Goal: Task Accomplishment & Management: Manage account settings

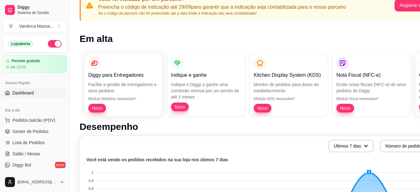
scroll to position [62, 0]
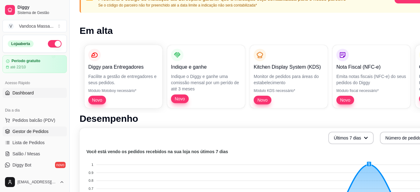
click at [40, 131] on span "Gestor de Pedidos" at bounding box center [30, 131] width 36 height 6
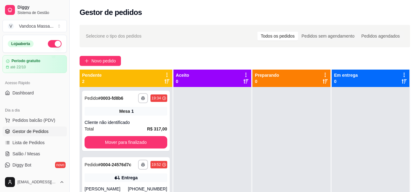
click at [175, 142] on div at bounding box center [212, 183] width 78 height 192
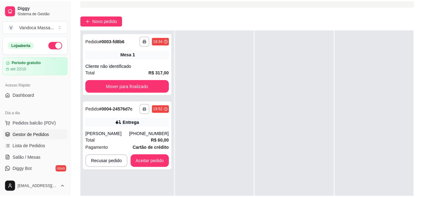
scroll to position [50, 0]
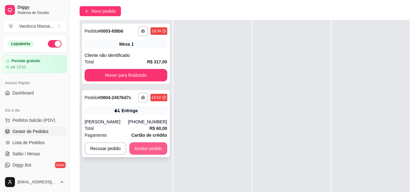
click at [146, 149] on button "Aceitar pedido" at bounding box center [148, 148] width 38 height 12
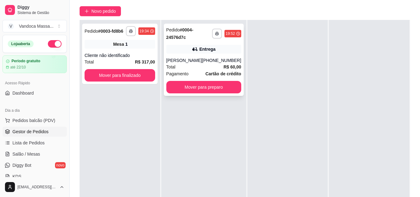
click at [196, 63] on div "[PERSON_NAME]" at bounding box center [184, 60] width 36 height 6
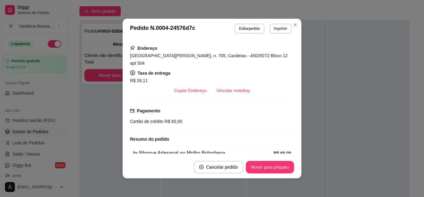
scroll to position [1, 0]
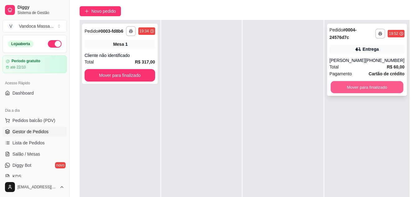
click at [368, 85] on button "Mover para finalizado" at bounding box center [366, 87] width 73 height 12
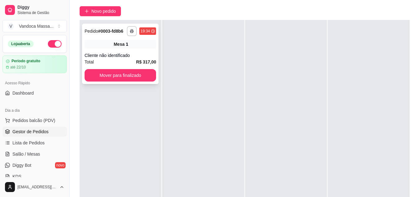
click at [135, 58] on div "Cliente não identificado" at bounding box center [120, 55] width 71 height 6
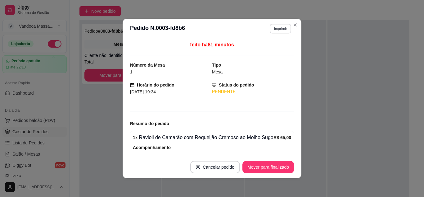
click at [277, 33] on button "Imprimir" at bounding box center [280, 29] width 21 height 10
click at [270, 52] on button "IMPRESSORA" at bounding box center [266, 50] width 43 height 10
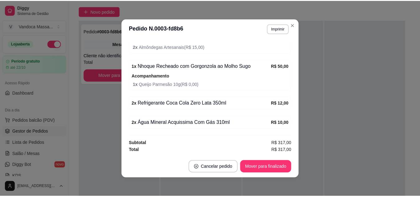
scroll to position [252, 0]
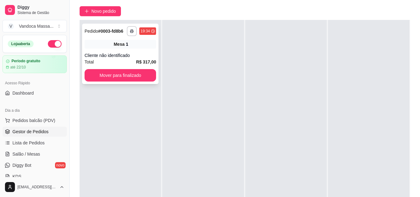
click at [147, 45] on div "Mesa 1" at bounding box center [120, 44] width 71 height 9
click at [116, 27] on div "Pedido # 0003-fd8b6" at bounding box center [104, 30] width 39 height 7
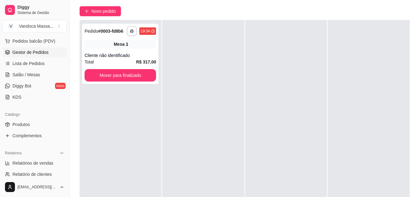
scroll to position [76, 0]
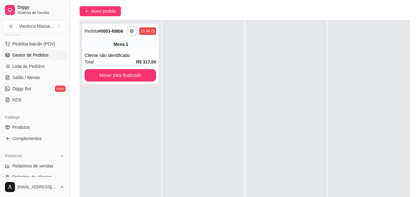
click at [68, 89] on button "Toggle Sidebar" at bounding box center [69, 98] width 5 height 197
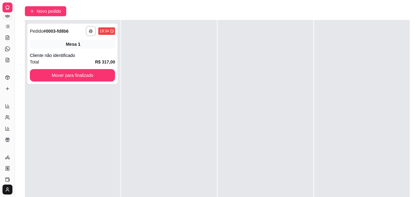
scroll to position [31, 0]
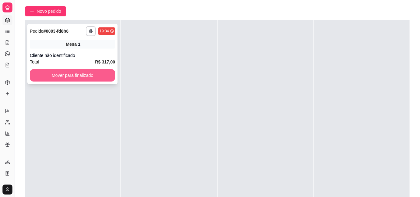
click at [36, 73] on button "Mover para finalizado" at bounding box center [72, 75] width 85 height 12
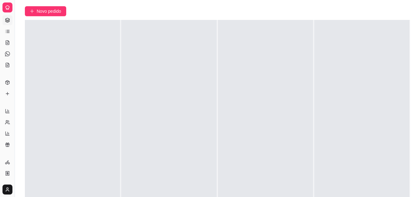
scroll to position [0, 0]
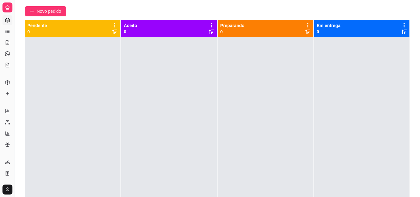
click at [14, 12] on button "Toggle Sidebar" at bounding box center [14, 98] width 5 height 197
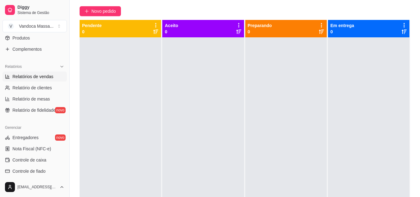
scroll to position [155, 0]
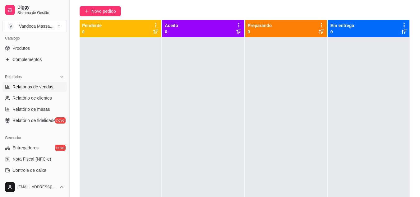
click at [42, 89] on span "Relatórios de vendas" at bounding box center [32, 87] width 41 height 6
select select "ALL"
select select "0"
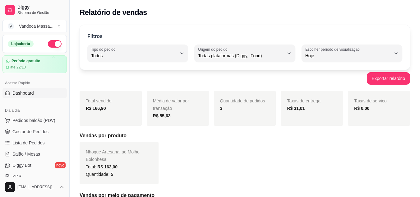
click at [28, 93] on span "Dashboard" at bounding box center [22, 93] width 21 height 6
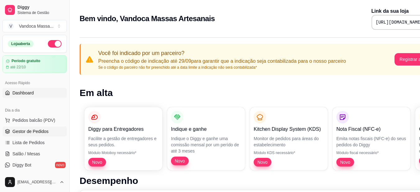
click at [38, 132] on span "Gestor de Pedidos" at bounding box center [30, 131] width 36 height 6
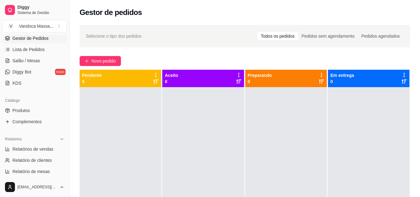
scroll to position [124, 0]
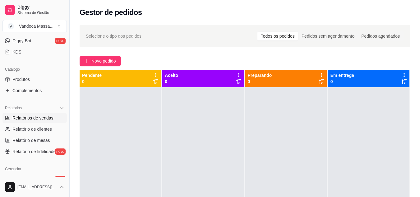
click at [34, 118] on span "Relatórios de vendas" at bounding box center [32, 118] width 41 height 6
select select "ALL"
select select "0"
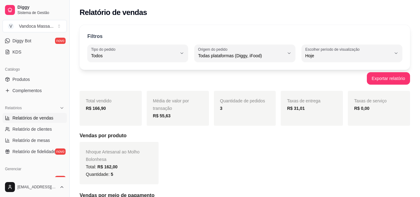
click at [189, 145] on div "Nhoque Artesanal ao Molho Bolonhesa Total: R$ 162,00 Quantidade: 5" at bounding box center [245, 163] width 330 height 42
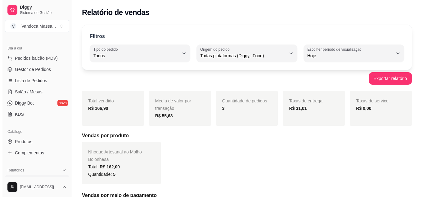
scroll to position [31, 0]
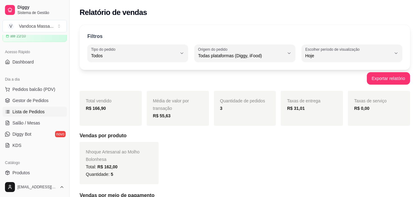
click at [34, 114] on span "Lista de Pedidos" at bounding box center [28, 111] width 32 height 6
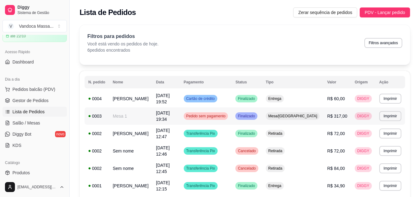
click at [323, 112] on td "R$ 317,00" at bounding box center [337, 115] width 28 height 17
click at [152, 113] on td "Mesa 1" at bounding box center [130, 115] width 43 height 17
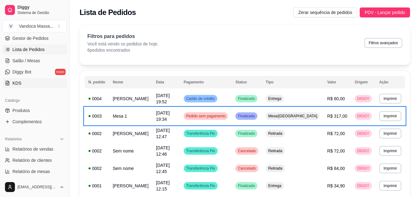
scroll to position [124, 0]
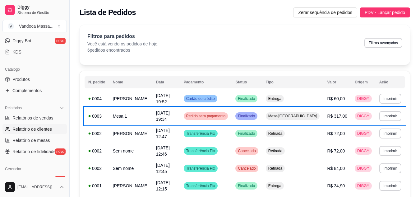
click at [47, 128] on span "Relatório de clientes" at bounding box center [31, 129] width 39 height 6
select select "30"
select select "HIGHEST_TOTAL_SPENT_WITH_ORDERS"
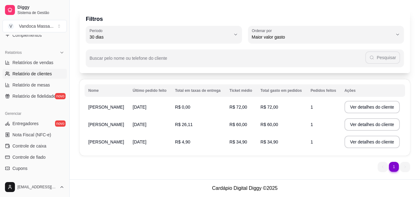
scroll to position [186, 0]
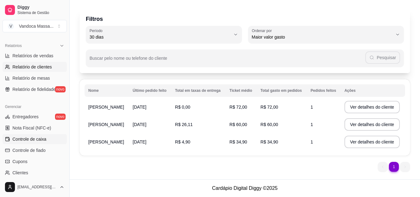
click at [46, 141] on link "Controle de caixa" at bounding box center [34, 139] width 64 height 10
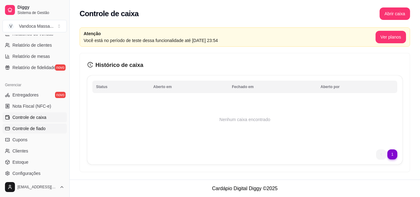
scroll to position [217, 0]
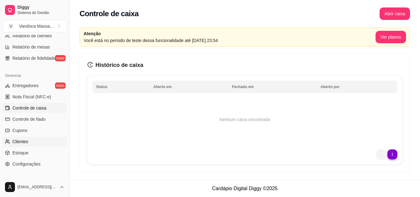
click at [37, 143] on link "Clientes" at bounding box center [34, 141] width 64 height 10
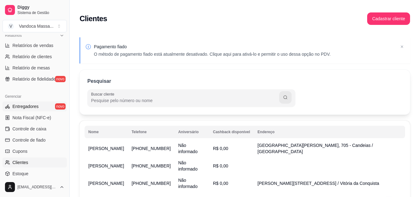
scroll to position [186, 0]
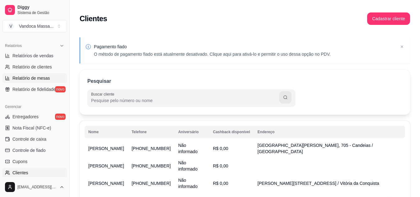
click at [25, 82] on link "Relatório de mesas" at bounding box center [34, 78] width 64 height 10
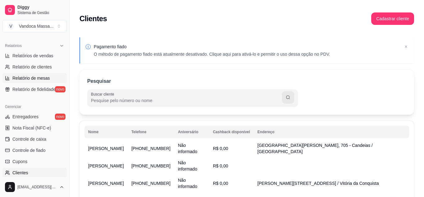
select select "TOTAL_OF_ORDERS"
select select "7"
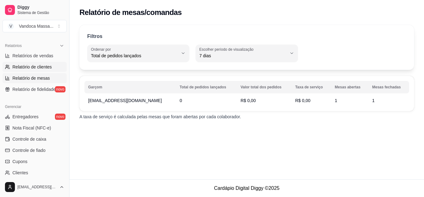
click at [28, 67] on span "Relatório de clientes" at bounding box center [31, 67] width 39 height 6
select select "30"
select select "HIGHEST_TOTAL_SPENT_WITH_ORDERS"
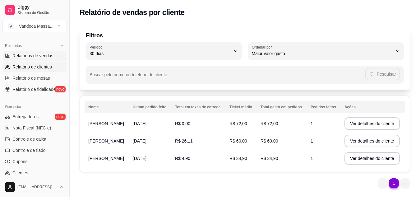
click at [29, 55] on span "Relatórios de vendas" at bounding box center [32, 56] width 41 height 6
select select "ALL"
select select "0"
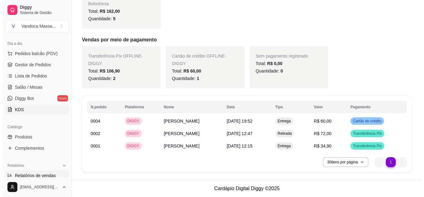
scroll to position [31, 0]
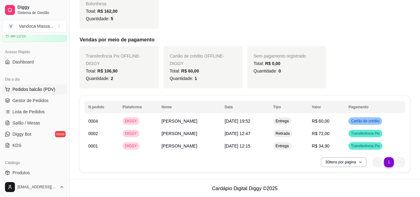
click at [32, 91] on span "Pedidos balcão (PDV)" at bounding box center [33, 89] width 43 height 6
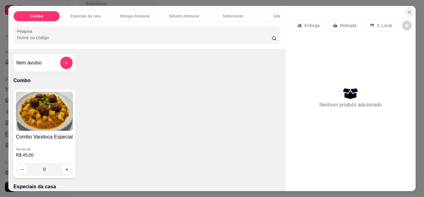
click at [407, 10] on icon "Close" at bounding box center [409, 12] width 5 height 5
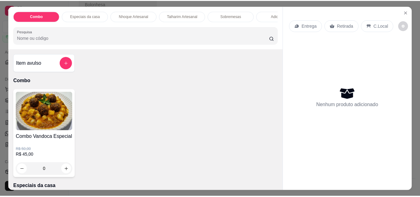
scroll to position [148, 0]
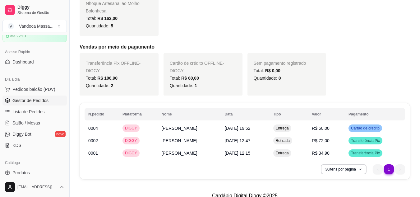
click at [31, 105] on ul "Pedidos balcão (PDV) Gestor de Pedidos Lista de Pedidos Salão / Mesas Diggy Bot…" at bounding box center [34, 117] width 64 height 66
click at [30, 104] on link "Gestor de Pedidos" at bounding box center [34, 100] width 64 height 10
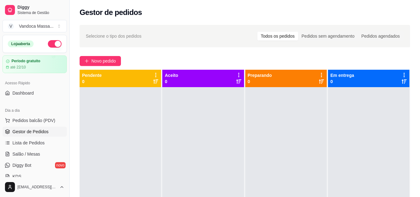
drag, startPoint x: 32, startPoint y: 76, endPoint x: 84, endPoint y: 25, distance: 73.8
click at [84, 25] on div "Selecione o tipo dos pedidos Todos os pedidos Pedidos sem agendamento Pedidos a…" at bounding box center [245, 147] width 350 height 253
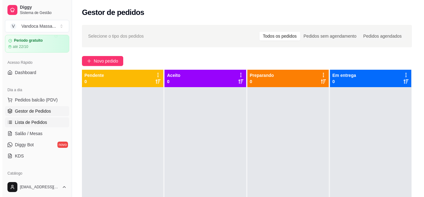
scroll to position [31, 0]
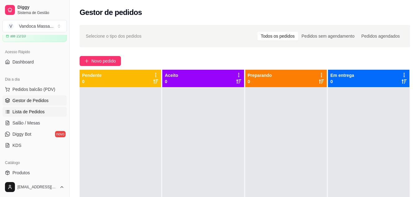
click at [31, 111] on span "Lista de Pedidos" at bounding box center [28, 111] width 32 height 6
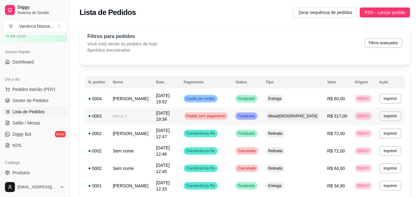
click at [256, 113] on span "Finalizado" at bounding box center [246, 115] width 20 height 5
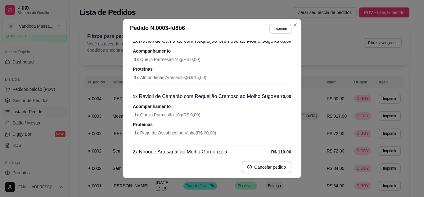
scroll to position [93, 0]
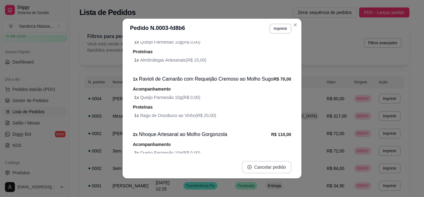
click at [269, 168] on button "Cancelar pedido" at bounding box center [267, 167] width 50 height 12
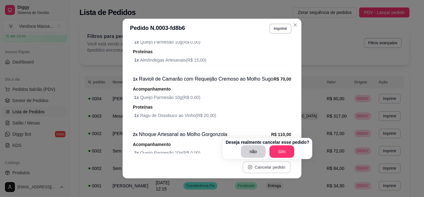
click at [269, 168] on button "Cancelar pedido" at bounding box center [267, 167] width 48 height 12
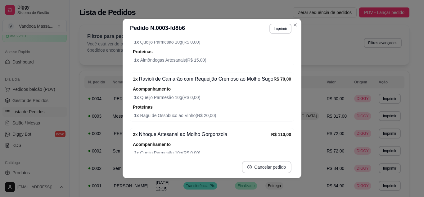
click at [269, 168] on button "Cancelar pedido" at bounding box center [267, 167] width 50 height 12
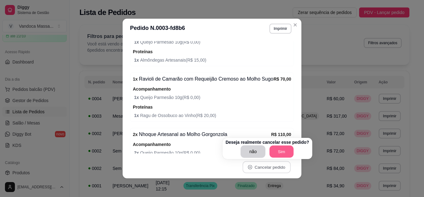
click at [279, 153] on button "Sim" at bounding box center [282, 151] width 24 height 12
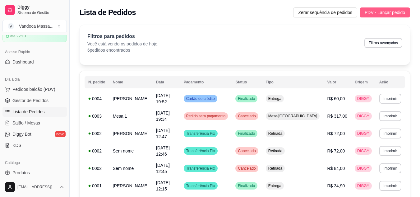
click at [385, 16] on button "PDV - Lançar pedido" at bounding box center [384, 12] width 50 height 10
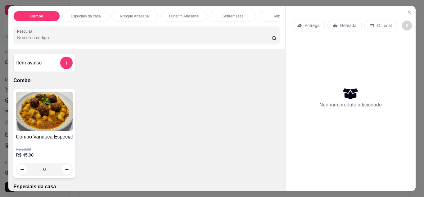
click at [341, 23] on p "Retirada" at bounding box center [349, 25] width 16 height 6
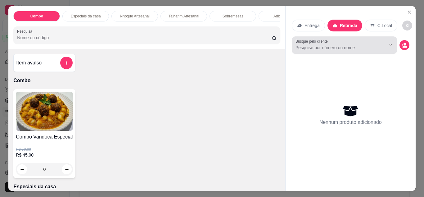
click at [358, 46] on input "Busque pelo cliente" at bounding box center [336, 47] width 80 height 6
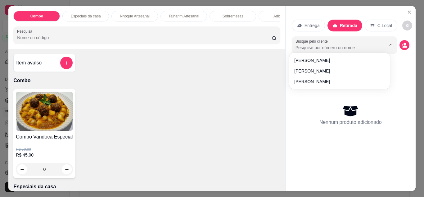
click at [358, 46] on input "Busque pelo cliente" at bounding box center [336, 47] width 80 height 6
type input "Arthur Emilio"
click at [403, 45] on icon "decrease-product-quantity" at bounding box center [405, 46] width 5 height 2
click at [324, 49] on div "Busque pelo cliente" at bounding box center [344, 44] width 105 height 17
type input "A"
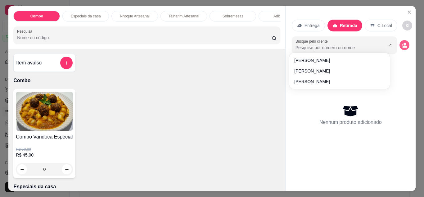
click at [400, 45] on button "decrease-product-quantity" at bounding box center [405, 45] width 10 height 10
click at [402, 45] on icon "decrease-product-quantity" at bounding box center [404, 44] width 5 height 5
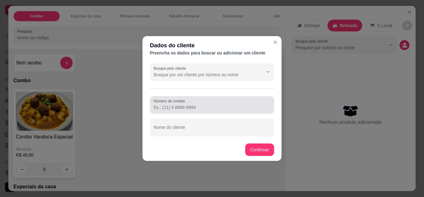
click at [202, 105] on input "Número de contato" at bounding box center [212, 107] width 117 height 6
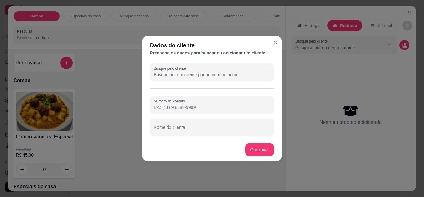
paste input "(77) 8129-2065"
click at [164, 108] on input "(77) 8129-2065" at bounding box center [212, 107] width 117 height 6
type input "(77) 98129-2065"
click at [183, 116] on div "Número de contato (77) 98129-2065 Nome do cliente" at bounding box center [212, 116] width 124 height 40
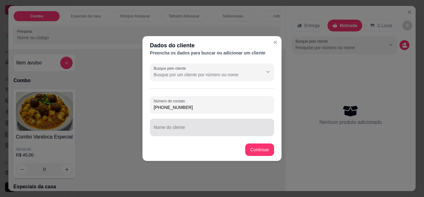
click at [177, 122] on div at bounding box center [212, 127] width 117 height 12
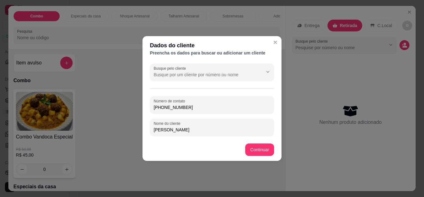
type input "[PERSON_NAME]"
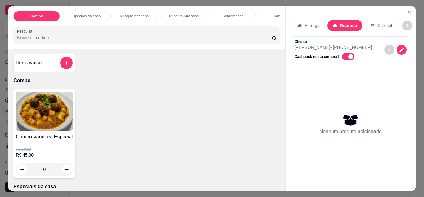
click at [349, 56] on span "Automatic updates" at bounding box center [351, 56] width 5 height 5
click at [346, 58] on input "Automatic updates" at bounding box center [344, 60] width 4 height 4
click at [346, 56] on span "Automatic updates" at bounding box center [348, 56] width 12 height 7
click at [346, 58] on input "Automatic updates" at bounding box center [344, 60] width 4 height 4
checkbox input "true"
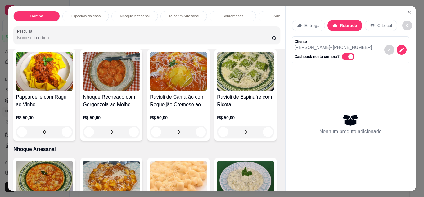
scroll to position [155, 0]
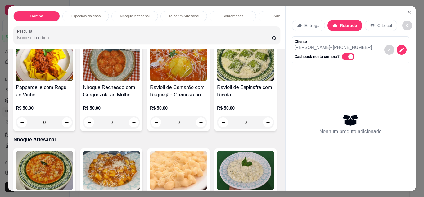
click at [198, 125] on div "0" at bounding box center [178, 122] width 57 height 12
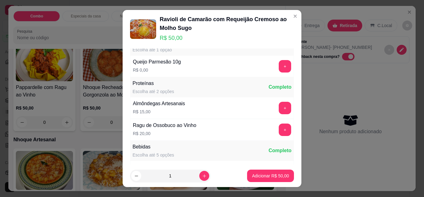
scroll to position [31, 0]
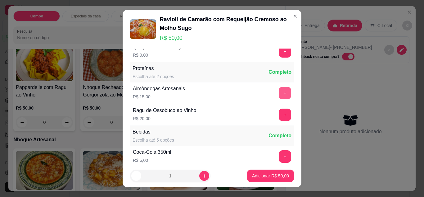
click at [279, 96] on button "+" at bounding box center [285, 93] width 12 height 12
click at [279, 112] on button "+" at bounding box center [285, 114] width 12 height 12
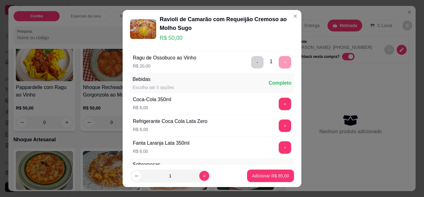
scroll to position [93, 0]
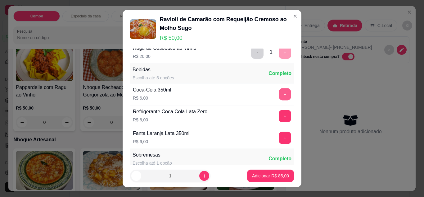
click at [279, 96] on button "+" at bounding box center [285, 94] width 12 height 12
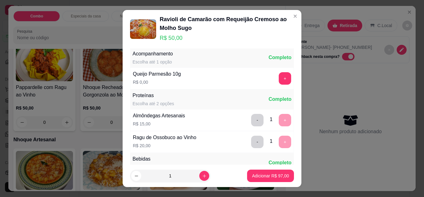
scroll to position [0, 0]
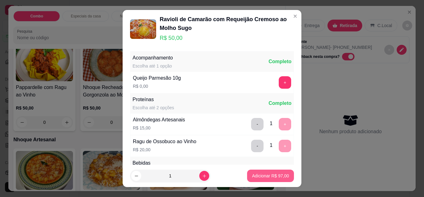
click at [269, 174] on p "Adicionar R$ 97,00" at bounding box center [270, 175] width 37 height 6
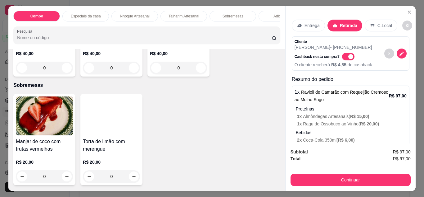
scroll to position [435, 0]
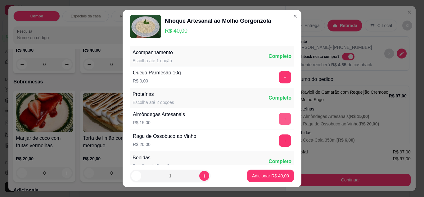
click at [279, 124] on button "+" at bounding box center [285, 118] width 12 height 12
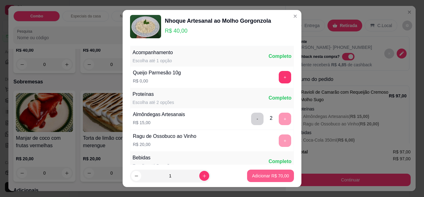
click at [267, 174] on p "Adicionar R$ 70,00" at bounding box center [270, 175] width 37 height 6
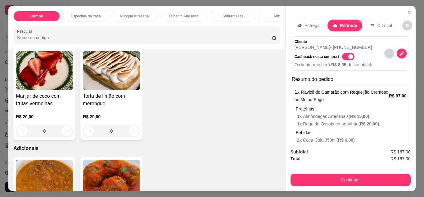
scroll to position [466, 0]
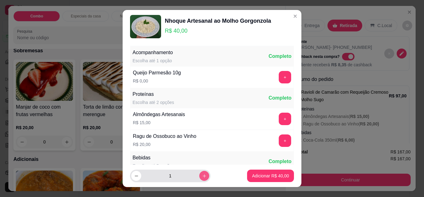
click at [202, 175] on icon "increase-product-quantity" at bounding box center [204, 175] width 5 height 5
type input "2"
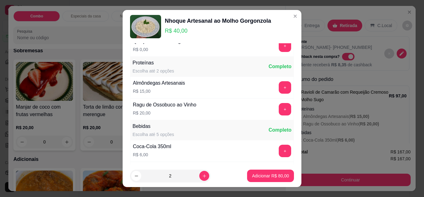
scroll to position [31, 0]
click at [279, 93] on button "+" at bounding box center [285, 87] width 12 height 12
click at [257, 174] on p "Adicionar R$ 110,00" at bounding box center [269, 175] width 39 height 6
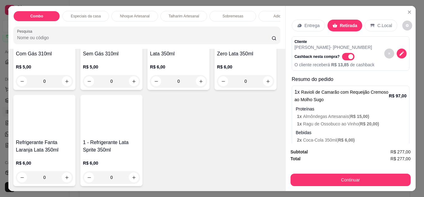
scroll to position [870, 0]
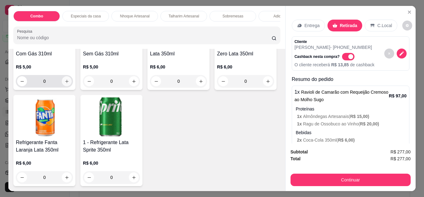
click at [68, 86] on button "increase-product-quantity" at bounding box center [67, 81] width 10 height 10
click at [67, 85] on button "increase-product-quantity" at bounding box center [67, 81] width 10 height 10
type input "2"
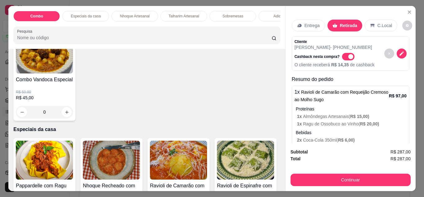
scroll to position [124, 0]
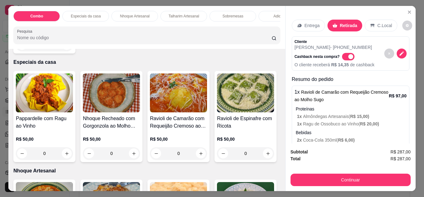
click at [201, 155] on div "0" at bounding box center [178, 153] width 57 height 12
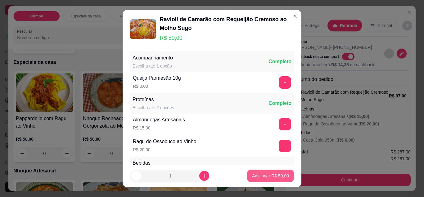
click at [259, 175] on p "Adicionar R$ 50,00" at bounding box center [270, 175] width 37 height 6
type input "1"
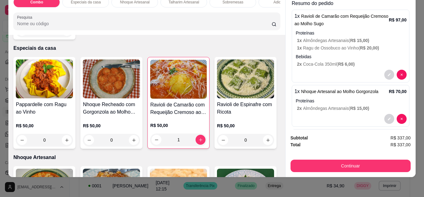
scroll to position [51, 0]
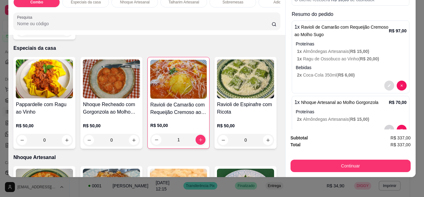
click at [385, 80] on button "decrease-product-quantity" at bounding box center [390, 85] width 10 height 10
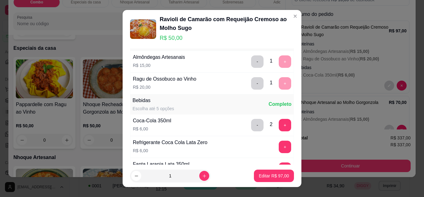
scroll to position [124, 0]
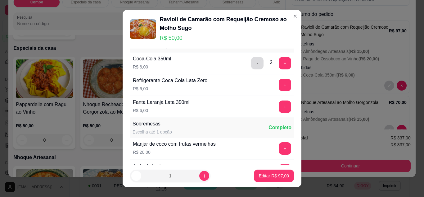
click at [251, 66] on button "-" at bounding box center [257, 63] width 12 height 12
click at [277, 174] on p "Editar R$ 91,00" at bounding box center [274, 175] width 30 height 6
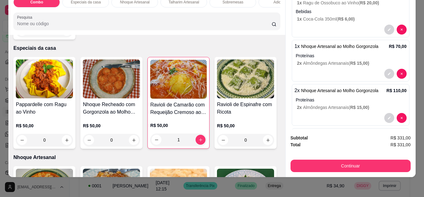
scroll to position [113, 0]
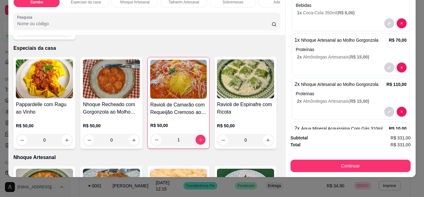
click at [367, 90] on p "Proteínas" at bounding box center [351, 93] width 111 height 6
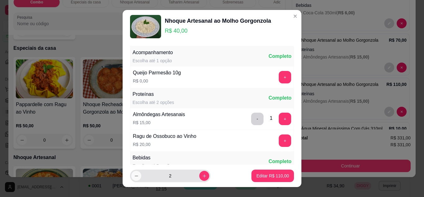
click at [139, 176] on button "decrease-product-quantity" at bounding box center [136, 176] width 10 height 10
type input "0"
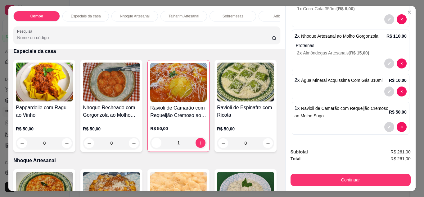
scroll to position [124, 0]
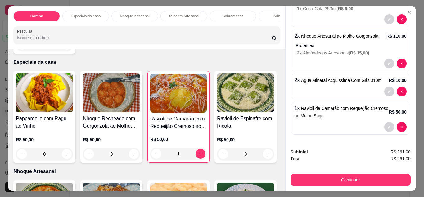
click at [130, 159] on div "0" at bounding box center [111, 154] width 57 height 12
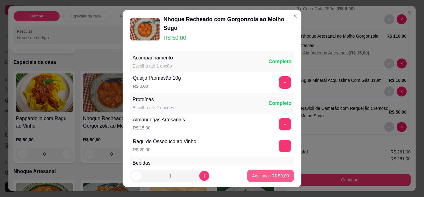
click at [275, 180] on button "Adicionar R$ 50,00" at bounding box center [270, 175] width 47 height 12
type input "1"
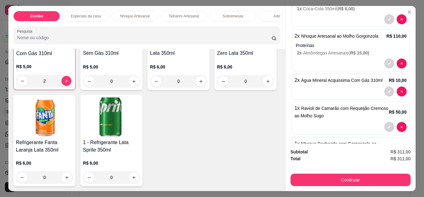
scroll to position [941, 0]
click at [263, 86] on button "increase-product-quantity" at bounding box center [268, 81] width 10 height 10
type input "1"
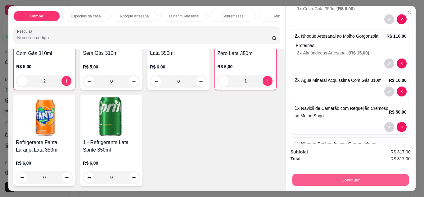
click at [321, 178] on button "Continuar" at bounding box center [350, 180] width 117 height 12
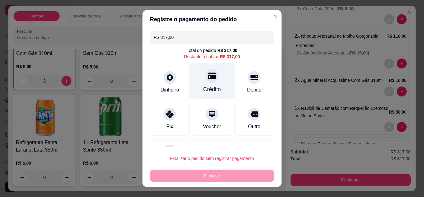
click at [220, 87] on div "Crédito" at bounding box center [212, 81] width 44 height 36
type input "R$ 0,00"
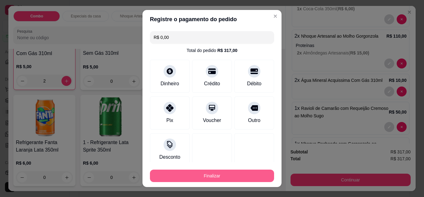
click at [228, 174] on button "Finalizar" at bounding box center [212, 175] width 124 height 12
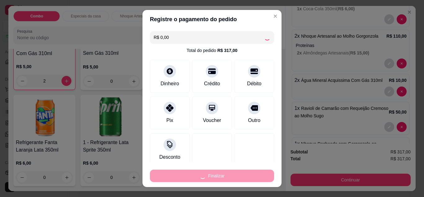
type input "0"
type input "-R$ 317,00"
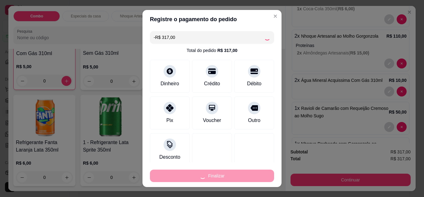
scroll to position [848, 0]
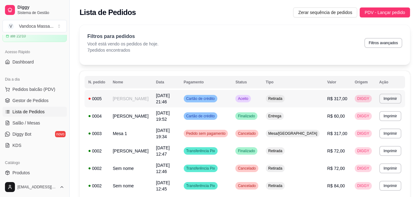
click at [131, 100] on td "[PERSON_NAME]" at bounding box center [130, 98] width 43 height 17
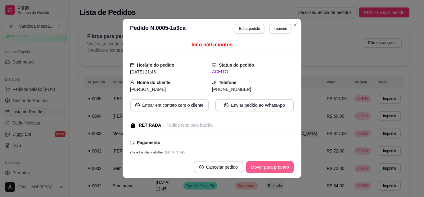
click at [272, 170] on button "Mover para preparo" at bounding box center [270, 167] width 48 height 12
click at [272, 170] on button "Mover para retirada disponível" at bounding box center [260, 167] width 66 height 12
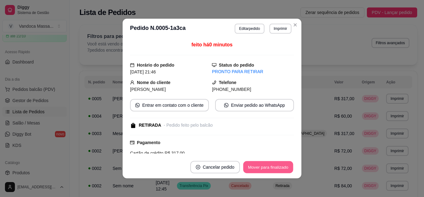
click at [272, 170] on button "Mover para finalizado" at bounding box center [269, 167] width 50 height 12
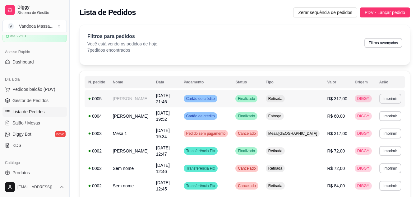
click at [175, 100] on td "[DATE] 21:46" at bounding box center [166, 98] width 28 height 17
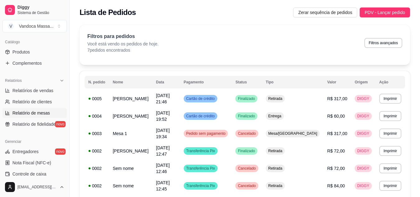
scroll to position [155, 0]
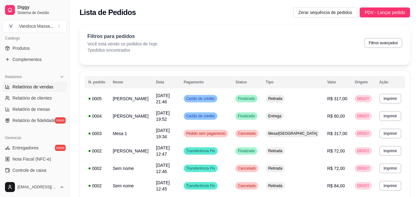
click at [50, 90] on link "Relatórios de vendas" at bounding box center [34, 87] width 64 height 10
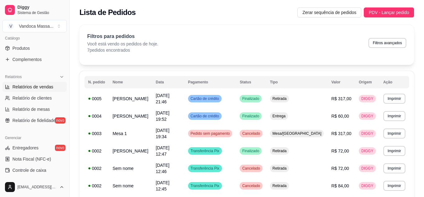
select select "ALL"
select select "0"
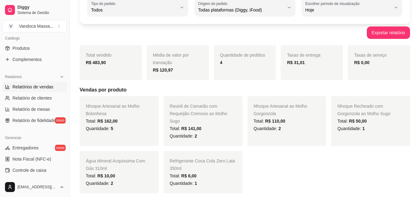
scroll to position [62, 0]
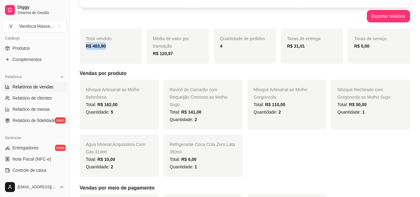
drag, startPoint x: 117, startPoint y: 47, endPoint x: 85, endPoint y: 44, distance: 31.9
click at [85, 44] on div "Total vendido R$ 483,90" at bounding box center [111, 46] width 62 height 35
click at [168, 70] on h5 "Vendas por produto" at bounding box center [245, 73] width 330 height 7
click at [223, 51] on div "Quantidade de pedidos 4" at bounding box center [245, 46] width 62 height 35
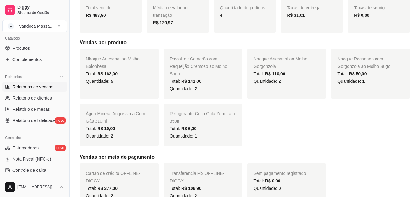
scroll to position [93, 0]
click at [117, 81] on div "Quantidade: 5" at bounding box center [119, 80] width 66 height 7
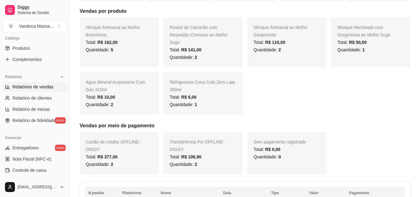
scroll to position [155, 0]
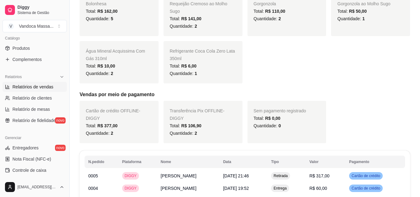
click at [97, 114] on div "Cartão de crédito OFFLINE - DIGGY Total: R$ 377,00 Quantidade: 2" at bounding box center [119, 122] width 79 height 42
drag, startPoint x: 93, startPoint y: 112, endPoint x: 119, endPoint y: 113, distance: 26.1
click at [119, 113] on span "Cartão de crédito OFFLINE - DIGGY" at bounding box center [113, 114] width 54 height 12
click at [130, 126] on div "Total: R$ 377,00" at bounding box center [119, 125] width 66 height 7
drag, startPoint x: 107, startPoint y: 126, endPoint x: 114, endPoint y: 126, distance: 7.1
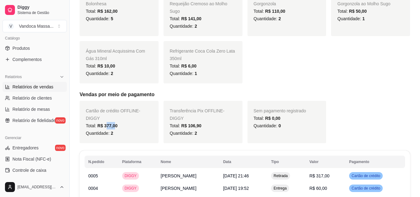
click at [114, 126] on span "R$ 377,00" at bounding box center [107, 125] width 20 height 5
click at [138, 126] on div "Total: R$ 377,00" at bounding box center [119, 125] width 66 height 7
drag, startPoint x: 182, startPoint y: 113, endPoint x: 197, endPoint y: 114, distance: 14.3
click at [197, 113] on span "Transferência Pix OFFLINE - DIGGY" at bounding box center [197, 114] width 55 height 12
click at [197, 129] on div "Quantidade: 2" at bounding box center [203, 132] width 66 height 7
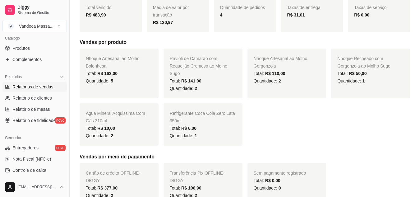
scroll to position [124, 0]
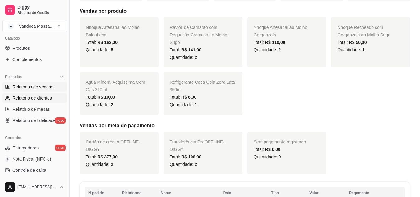
click at [31, 102] on link "Relatório de clientes" at bounding box center [34, 98] width 64 height 10
select select "30"
select select "HIGHEST_TOTAL_SPENT_WITH_ORDERS"
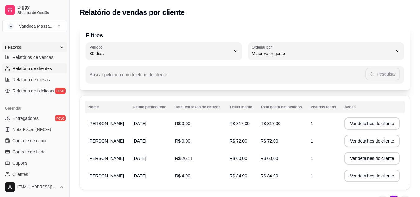
scroll to position [186, 0]
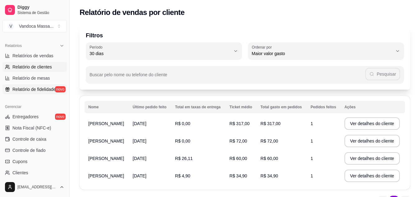
click at [39, 86] on link "Relatório de fidelidade novo" at bounding box center [34, 89] width 64 height 10
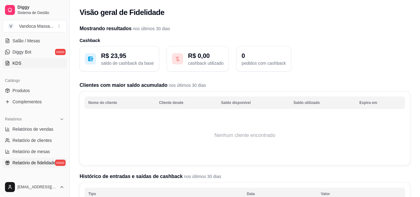
scroll to position [124, 0]
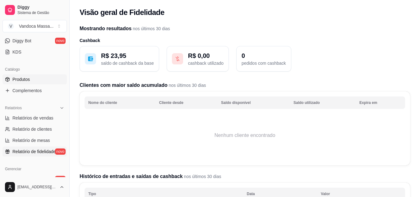
click at [23, 79] on span "Produtos" at bounding box center [20, 79] width 17 height 6
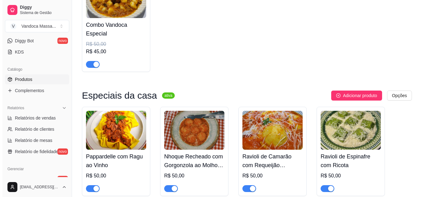
scroll to position [124, 0]
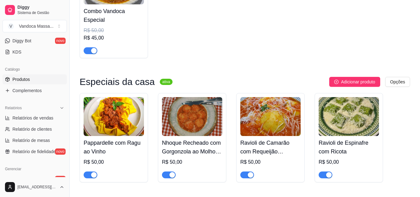
click at [120, 120] on img at bounding box center [114, 116] width 60 height 39
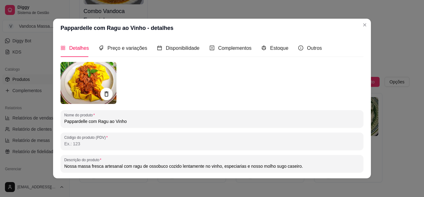
scroll to position [0, 0]
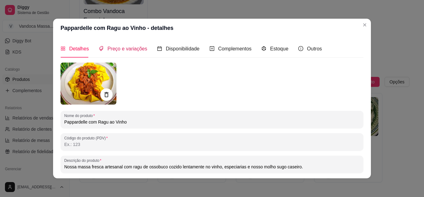
click at [122, 52] on div "Preço e variações" at bounding box center [123, 49] width 48 height 8
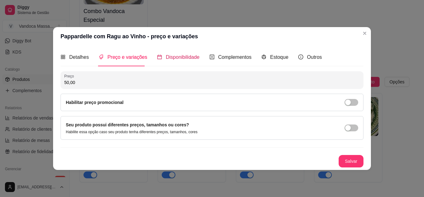
click at [175, 60] on span "Disponibilidade" at bounding box center [183, 56] width 34 height 5
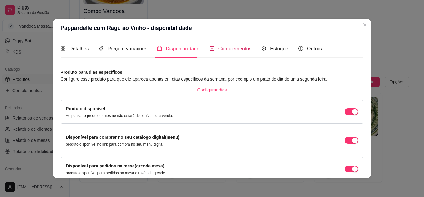
click at [217, 52] on div "Complementos" at bounding box center [231, 49] width 42 height 8
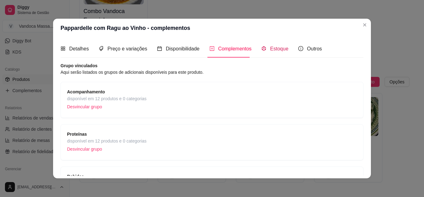
click at [271, 49] on span "Estoque" at bounding box center [279, 48] width 18 height 5
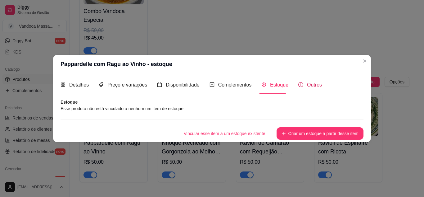
click at [314, 84] on span "Outros" at bounding box center [314, 84] width 15 height 5
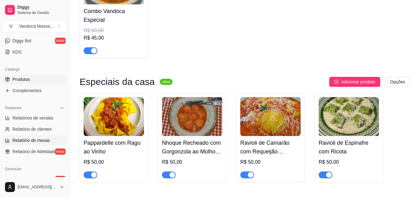
click at [42, 139] on span "Relatório de mesas" at bounding box center [31, 140] width 38 height 6
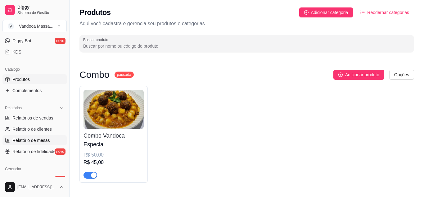
select select "TOTAL_OF_ORDERS"
select select "7"
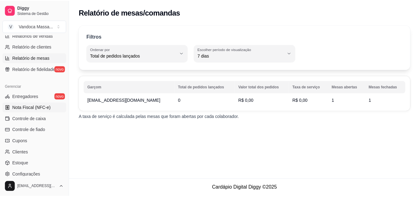
scroll to position [217, 0]
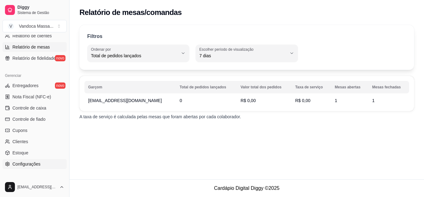
click at [29, 161] on span "Configurações" at bounding box center [26, 164] width 28 height 6
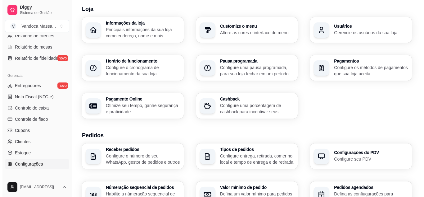
scroll to position [31, 0]
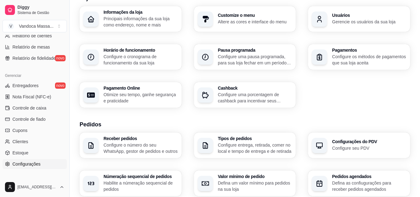
click at [222, 140] on h3 "Tipos de pedidos" at bounding box center [255, 138] width 74 height 4
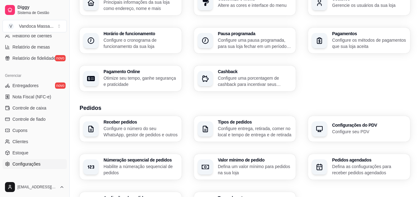
scroll to position [62, 0]
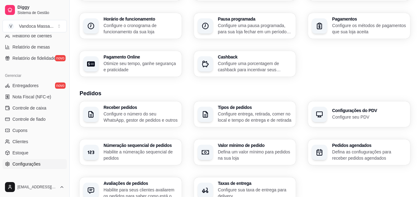
click at [335, 111] on h3 "Configurações do PDV" at bounding box center [369, 110] width 74 height 4
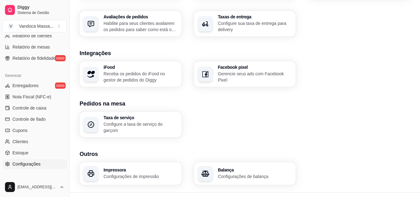
scroll to position [239, 0]
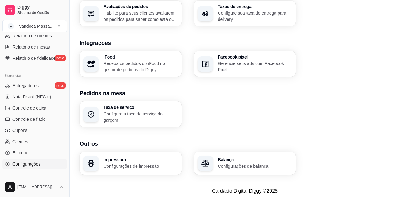
click at [112, 107] on h3 "Taxa de serviço" at bounding box center [140, 107] width 74 height 4
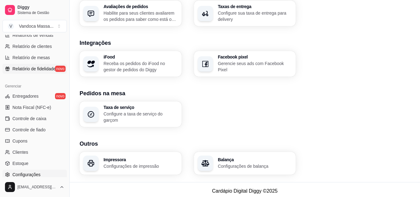
scroll to position [219, 0]
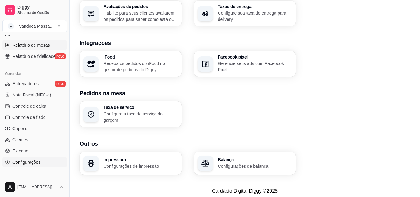
click at [39, 48] on link "Relatório de mesas" at bounding box center [34, 45] width 64 height 10
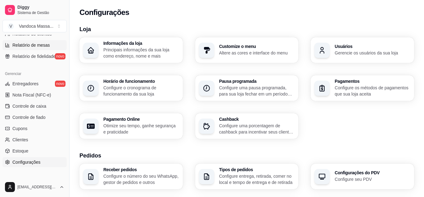
select select "TOTAL_OF_ORDERS"
select select "7"
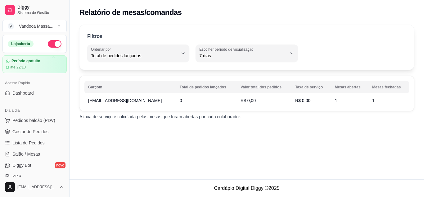
scroll to position [31, 0]
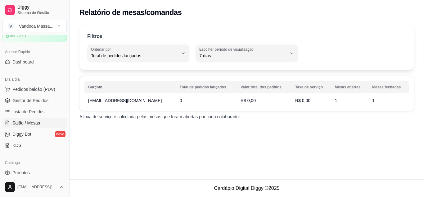
click at [38, 121] on span "Salão / Mesas" at bounding box center [26, 123] width 28 height 6
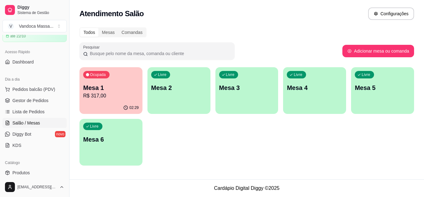
click at [118, 93] on p "R$ 317,00" at bounding box center [111, 95] width 56 height 7
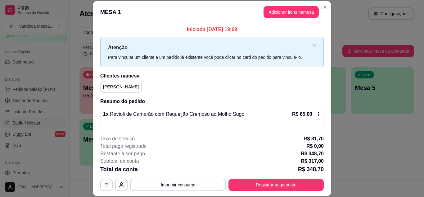
click at [111, 185] on div "**********" at bounding box center [212, 184] width 224 height 12
click at [107, 185] on button "button" at bounding box center [106, 184] width 12 height 12
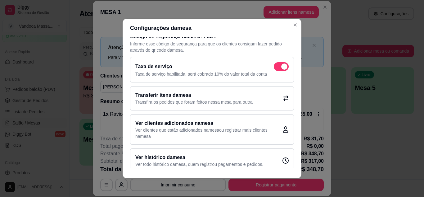
scroll to position [15, 0]
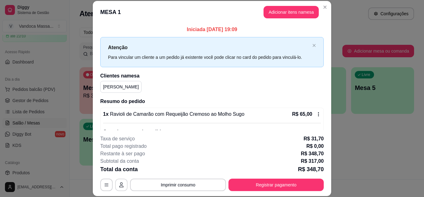
click at [119, 184] on icon "button" at bounding box center [121, 184] width 5 height 5
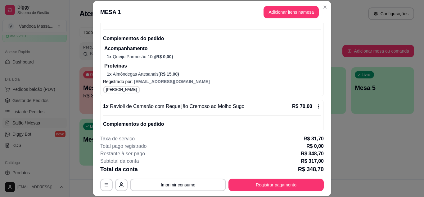
scroll to position [155, 0]
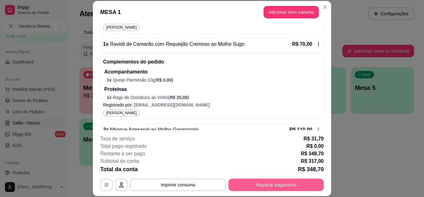
click at [260, 181] on button "Registrar pagamento" at bounding box center [276, 184] width 95 height 12
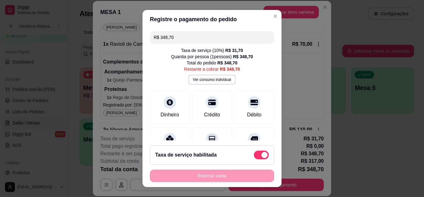
click at [254, 154] on span at bounding box center [261, 154] width 15 height 9
click at [254, 156] on input "checkbox" at bounding box center [256, 158] width 4 height 4
checkbox input "true"
type input "R$ 317,00"
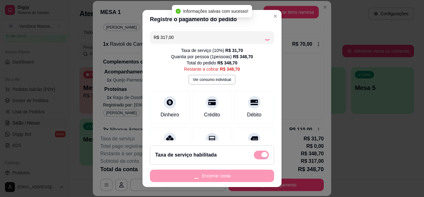
checkbox input "false"
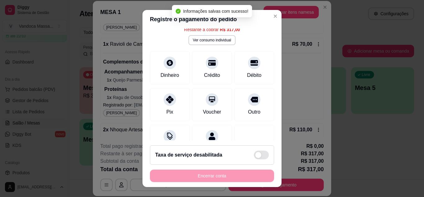
scroll to position [0, 0]
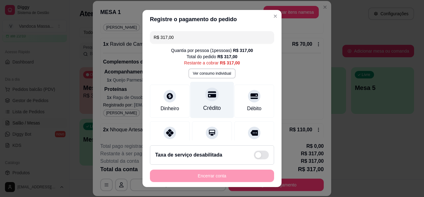
click at [215, 104] on div "Crédito" at bounding box center [212, 99] width 44 height 36
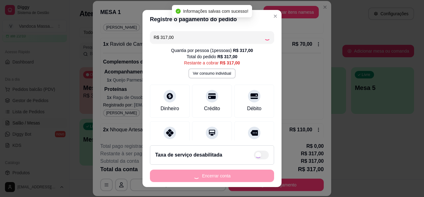
type input "R$ 0,00"
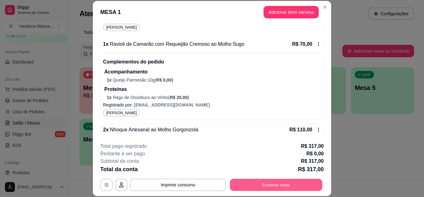
click at [283, 182] on button "Encerrar conta" at bounding box center [276, 184] width 93 height 12
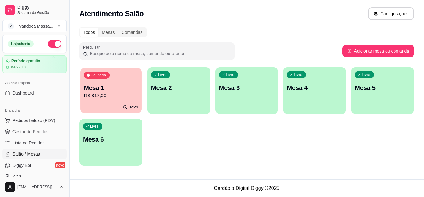
click at [128, 85] on p "Mesa 1" at bounding box center [111, 88] width 54 height 8
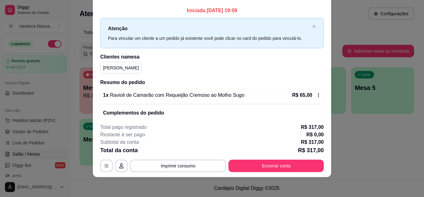
scroll to position [31, 0]
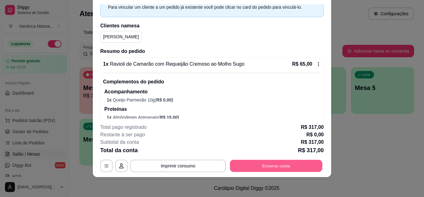
click at [277, 164] on button "Encerrar conta" at bounding box center [276, 165] width 93 height 12
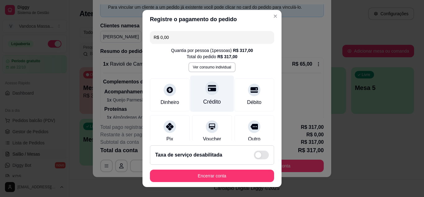
click at [212, 91] on div "Crédito" at bounding box center [212, 93] width 44 height 36
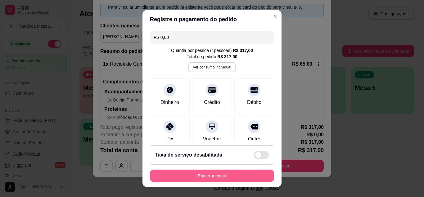
click at [237, 163] on div "Taxa de serviço desabilitada" at bounding box center [212, 154] width 124 height 19
type input "R$ 31,70"
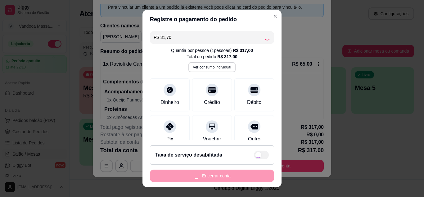
click at [235, 170] on div "Encerrar conta" at bounding box center [212, 175] width 124 height 12
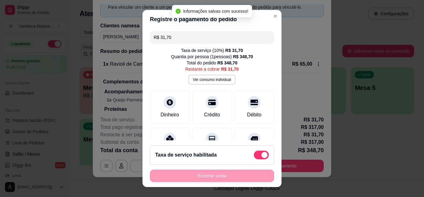
click at [257, 159] on span at bounding box center [261, 154] width 15 height 9
click at [257, 159] on input "checkbox" at bounding box center [256, 158] width 4 height 4
checkbox input "true"
type input "R$ 0,00"
checkbox input "false"
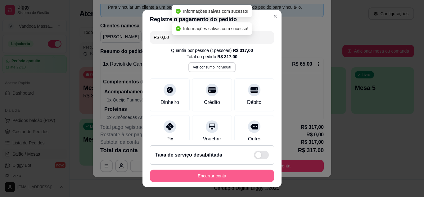
click at [233, 178] on button "Encerrar conta" at bounding box center [212, 175] width 124 height 12
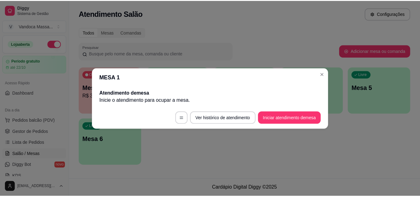
scroll to position [0, 0]
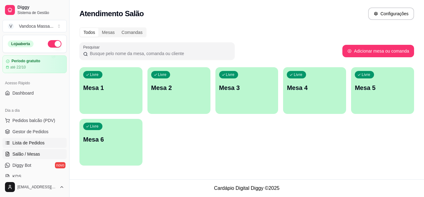
click at [34, 144] on span "Lista de Pedidos" at bounding box center [28, 143] width 32 height 6
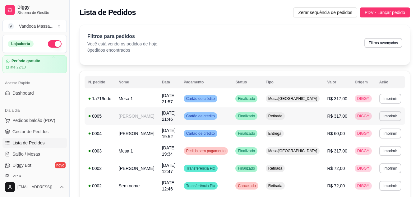
click at [232, 110] on td "Cartão de crédito" at bounding box center [206, 115] width 52 height 17
click at [216, 99] on span "Cartão de crédito" at bounding box center [200, 98] width 31 height 5
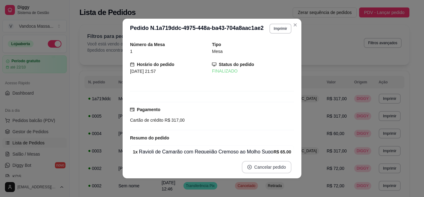
click at [260, 166] on button "Cancelar pedido" at bounding box center [267, 167] width 50 height 12
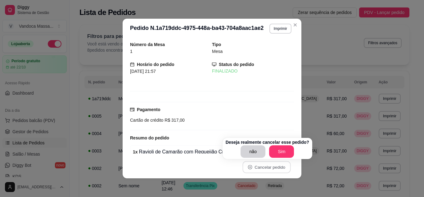
click at [272, 152] on button "Sim" at bounding box center [281, 151] width 25 height 12
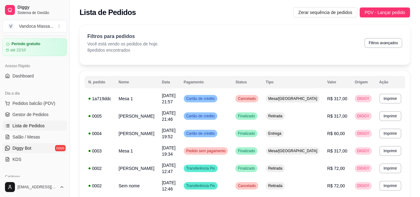
scroll to position [31, 0]
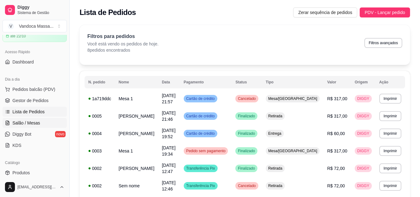
click at [35, 124] on span "Salão / Mesas" at bounding box center [26, 123] width 28 height 6
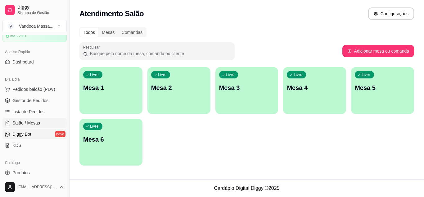
click at [23, 135] on span "Diggy Bot" at bounding box center [21, 134] width 19 height 6
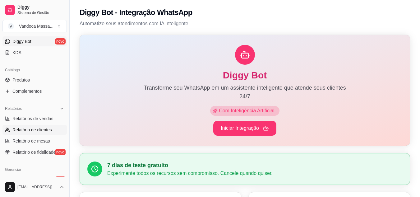
scroll to position [155, 0]
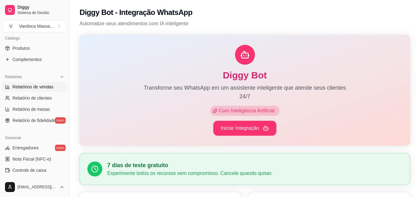
click at [42, 89] on span "Relatórios de vendas" at bounding box center [32, 87] width 41 height 6
select select "ALL"
select select "0"
